Goal: Task Accomplishment & Management: Manage account settings

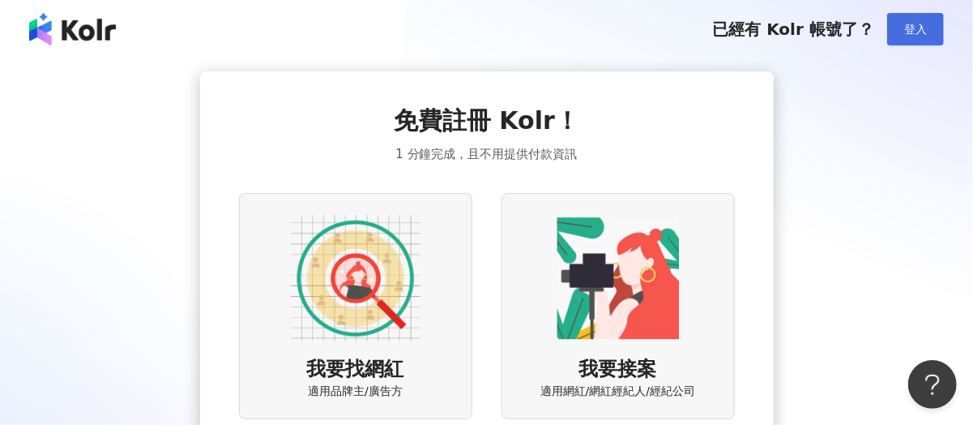
click at [905, 29] on span "登入" at bounding box center [916, 29] width 23 height 13
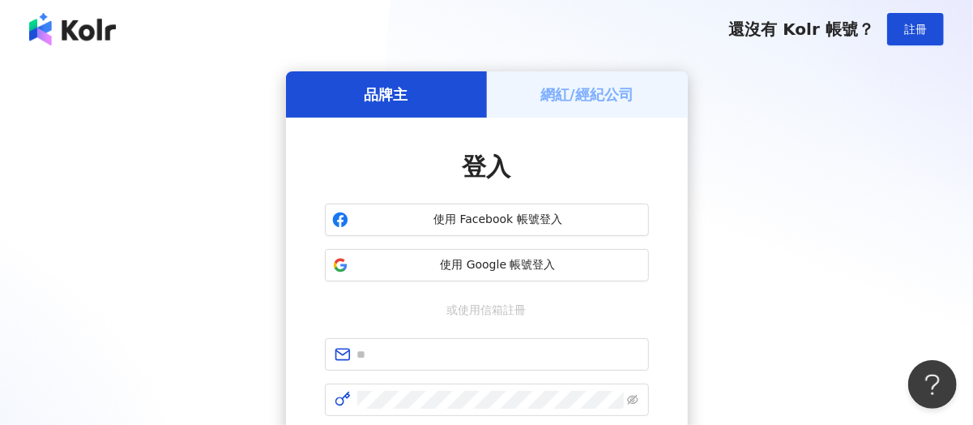
click at [597, 99] on h5 "網紅/經紀公司" at bounding box center [587, 94] width 93 height 20
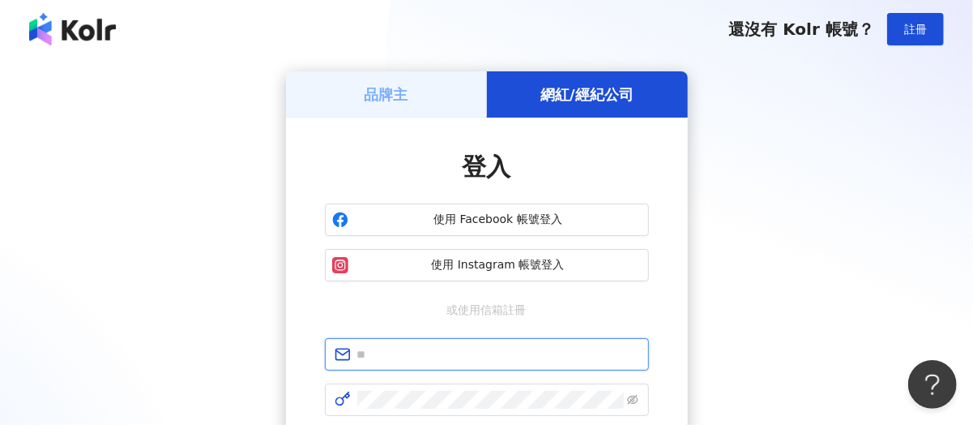
click at [528, 362] on input "text" at bounding box center [498, 354] width 282 height 18
type input "**********"
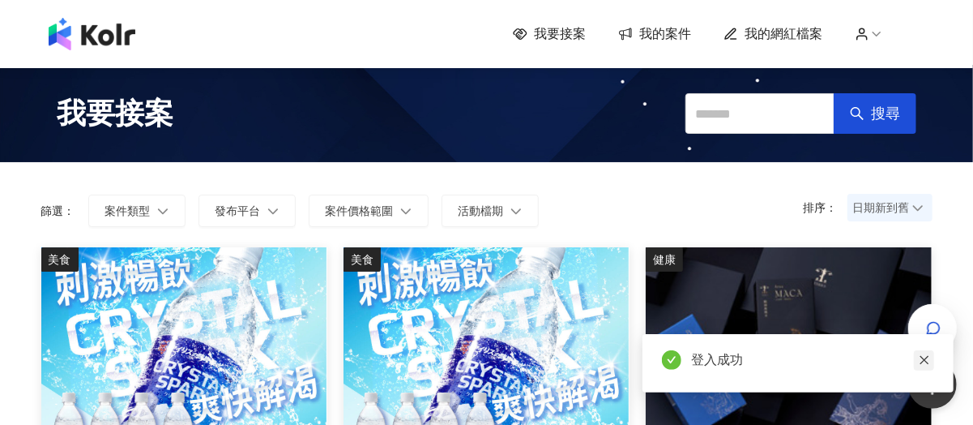
click at [921, 360] on icon "close" at bounding box center [924, 359] width 11 height 11
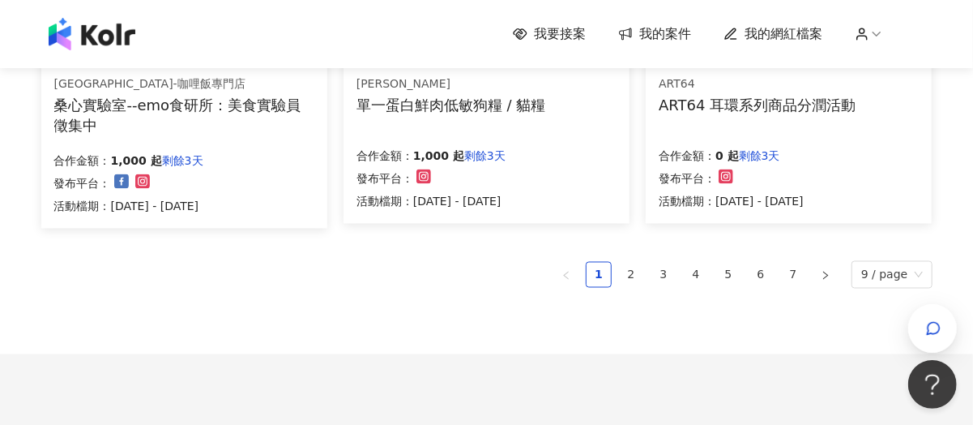
scroll to position [1135, 0]
